Goal: Check status: Check status

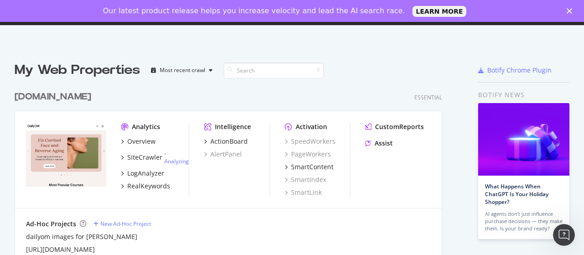
click at [23, 99] on div "[DOMAIN_NAME]" at bounding box center [53, 96] width 77 height 13
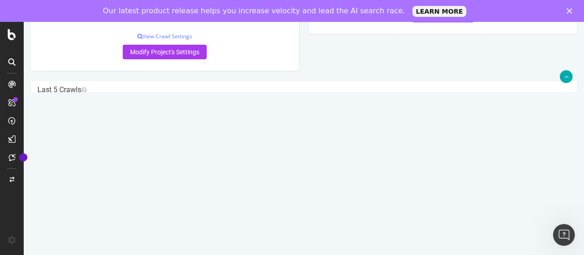
scroll to position [228, 0]
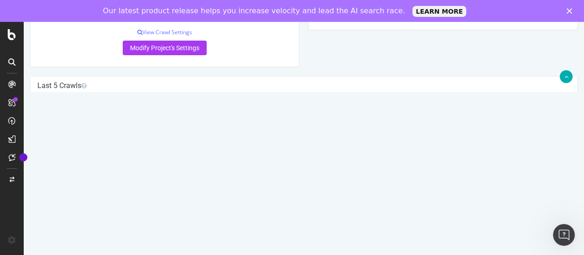
click at [88, 130] on link "[DATE] analyzing" at bounding box center [65, 132] width 43 height 8
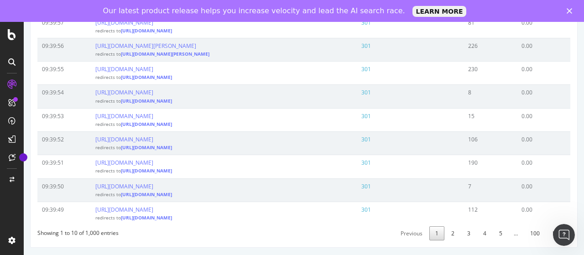
scroll to position [228, 0]
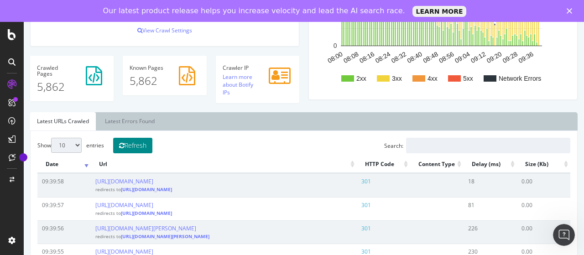
click at [124, 143] on icon at bounding box center [121, 145] width 5 height 6
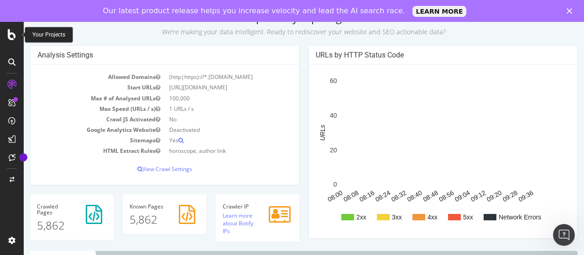
scroll to position [91, 0]
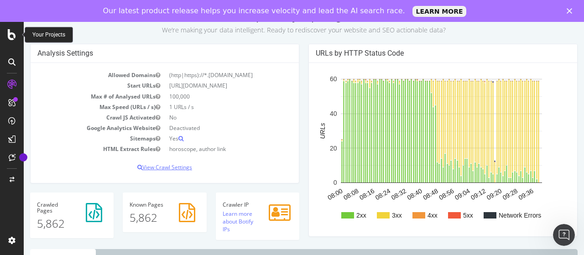
click at [181, 165] on p "View Crawl Settings" at bounding box center [164, 167] width 254 height 8
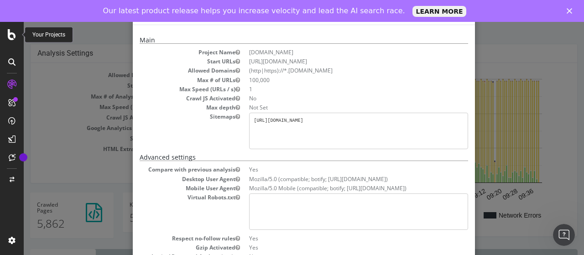
scroll to position [46, 0]
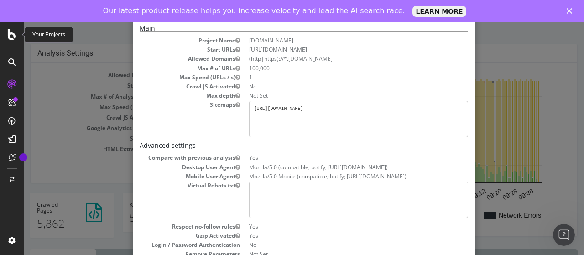
click at [257, 75] on dd "1" at bounding box center [358, 77] width 219 height 8
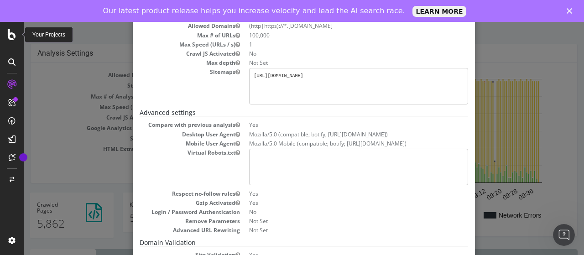
scroll to position [0, 0]
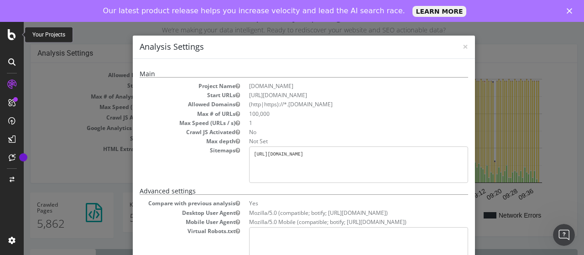
click at [458, 46] on h4 "Analysis Settings" at bounding box center [303, 47] width 328 height 12
click at [462, 46] on span "×" at bounding box center [464, 46] width 5 height 13
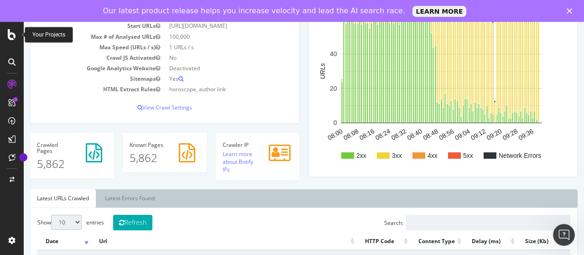
scroll to position [91, 0]
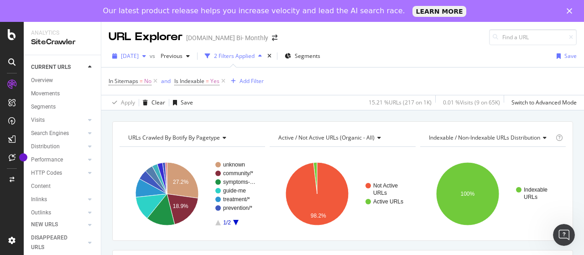
click at [139, 57] on span "2025 Aug. 17th" at bounding box center [130, 56] width 18 height 8
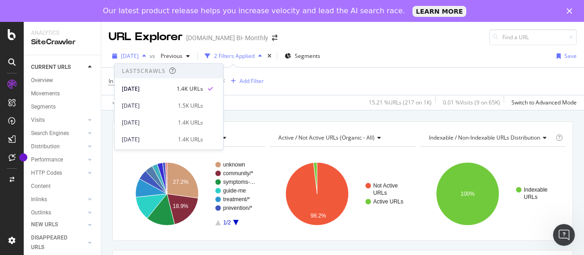
click at [139, 57] on span "2025 Aug. 17th" at bounding box center [130, 56] width 18 height 8
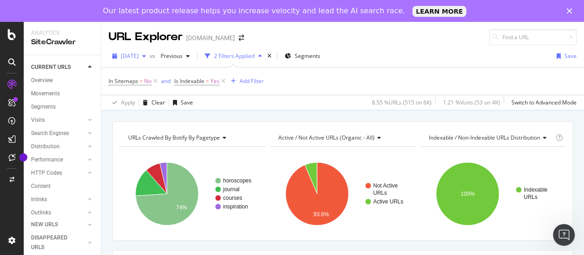
click at [139, 57] on span "2025 Aug. 17th" at bounding box center [130, 56] width 18 height 8
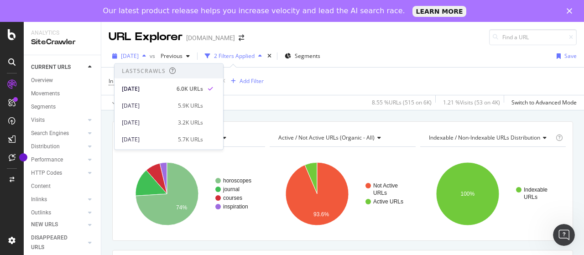
click at [139, 57] on span "2025 Aug. 17th" at bounding box center [130, 56] width 18 height 8
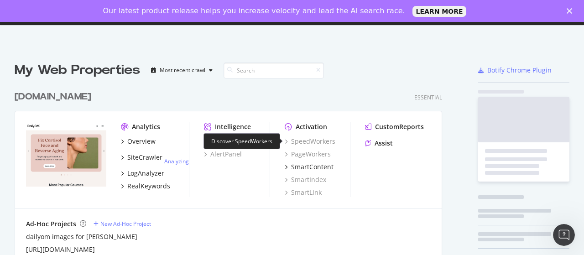
scroll to position [2051, 427]
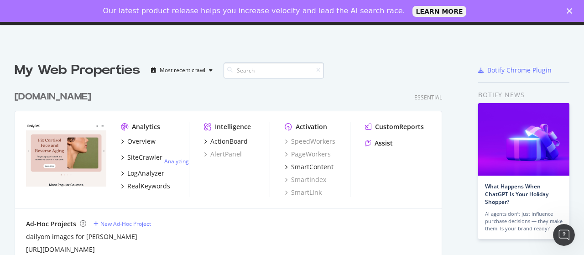
click at [251, 72] on input at bounding box center [273, 70] width 100 height 16
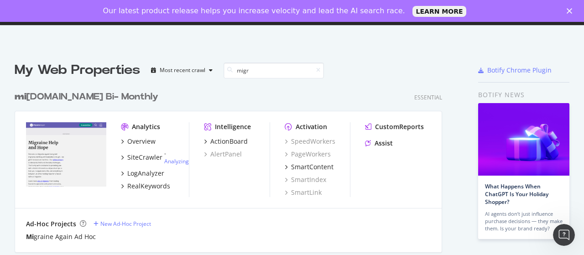
scroll to position [165, 427]
type input "migr"
click at [120, 96] on div "migr aineagain.com Bi- Monthly" at bounding box center [92, 96] width 155 height 13
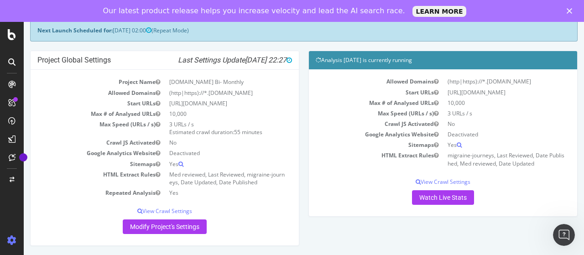
scroll to position [137, 0]
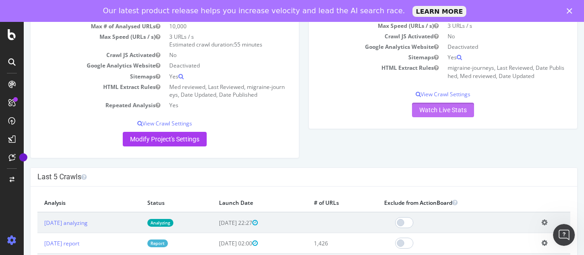
click at [433, 106] on link "Watch Live Stats" at bounding box center [443, 110] width 62 height 15
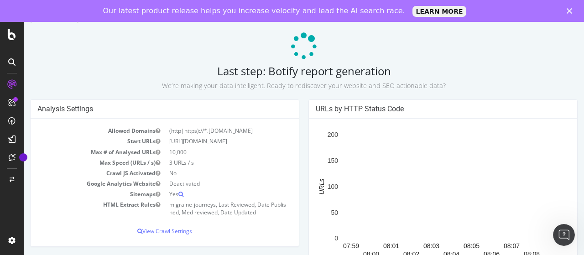
scroll to position [91, 0]
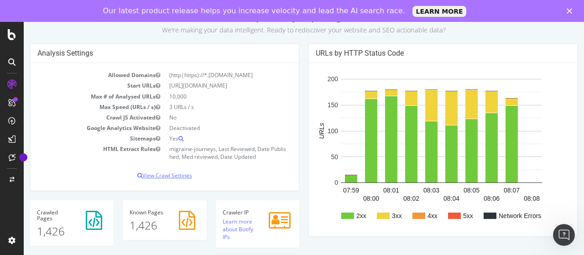
click at [179, 174] on p "View Crawl Settings" at bounding box center [164, 175] width 254 height 8
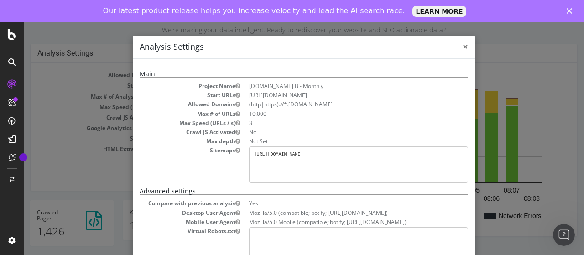
click at [462, 44] on span "×" at bounding box center [464, 46] width 5 height 13
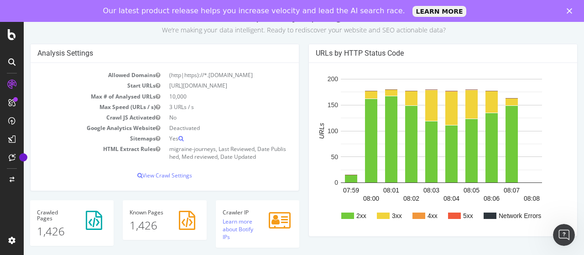
scroll to position [182, 0]
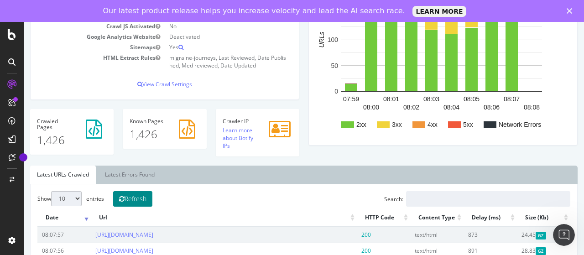
click at [137, 197] on button "Refresh" at bounding box center [132, 198] width 39 height 15
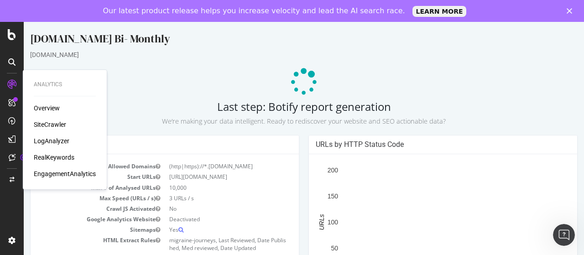
scroll to position [0, 0]
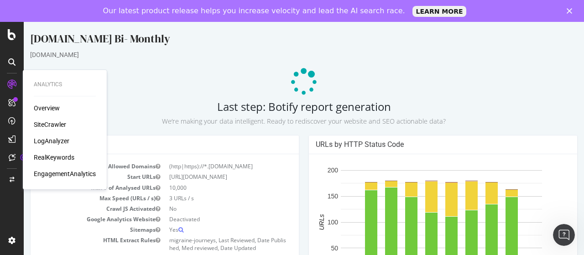
click at [523, 92] on p at bounding box center [303, 81] width 547 height 27
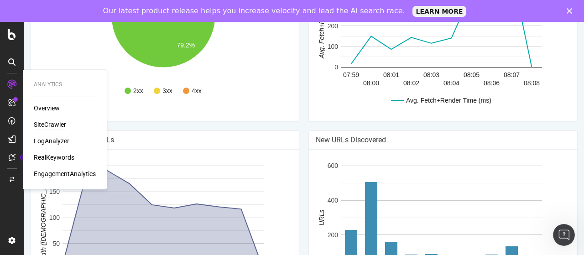
scroll to position [744, 0]
